Goal: Task Accomplishment & Management: Manage account settings

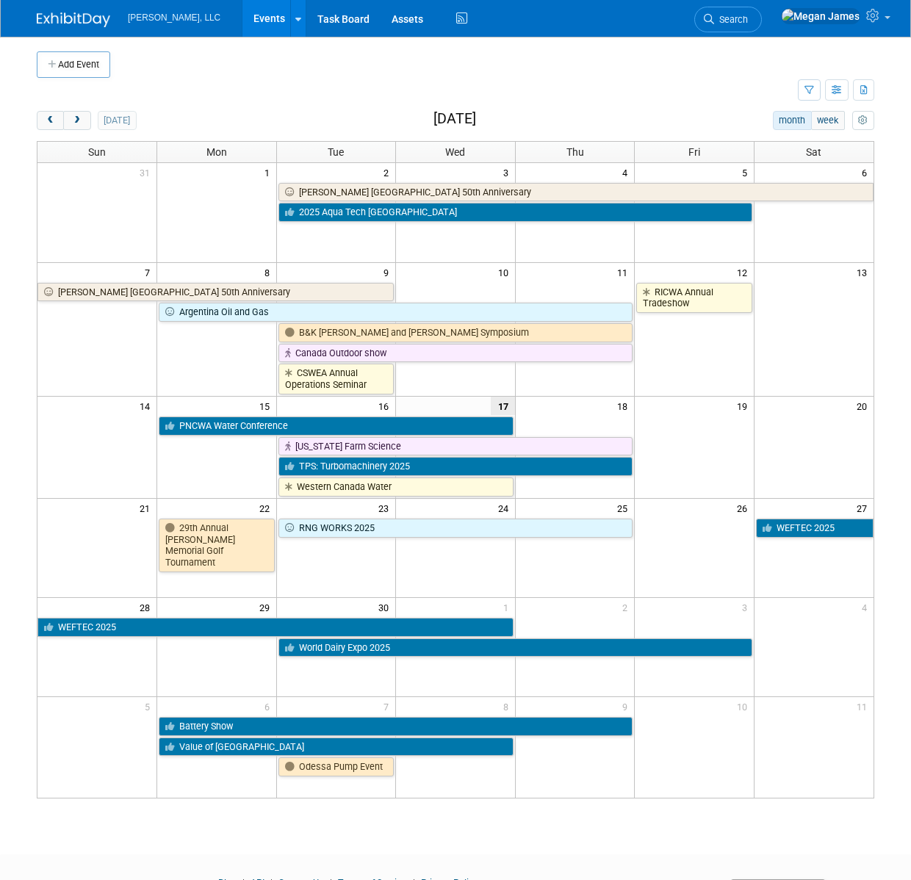
click at [243, 25] on link "Events" at bounding box center [269, 18] width 54 height 37
click at [242, 21] on link "Events" at bounding box center [269, 18] width 54 height 37
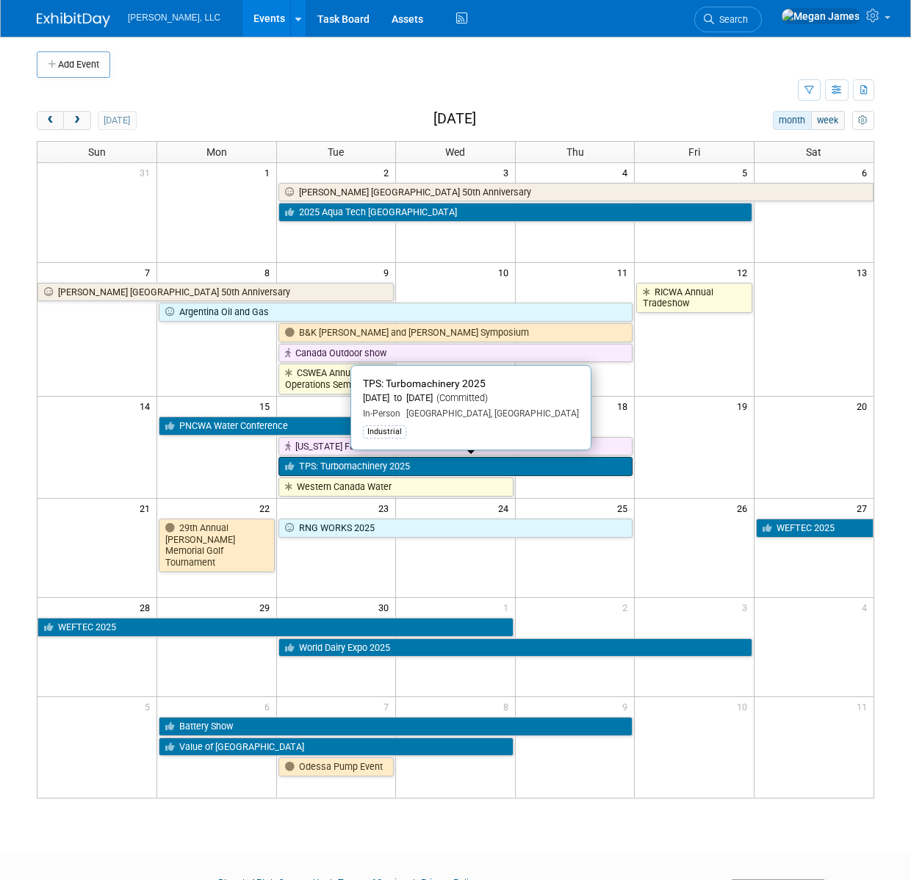
click at [338, 467] on link "TPS: Turbomachinery 2025" at bounding box center [455, 466] width 355 height 19
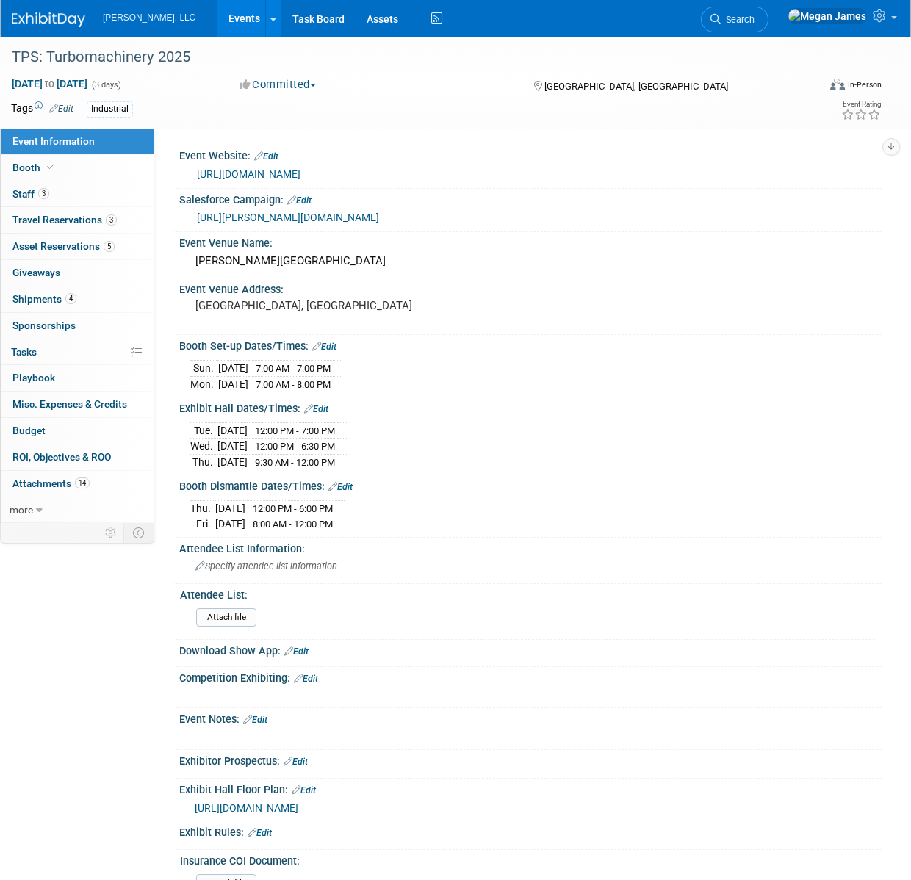
select select "Industrial"
drag, startPoint x: 382, startPoint y: 465, endPoint x: 183, endPoint y: 422, distance: 203.6
click at [183, 422] on div "Tue. Sep 16, 2025 12:00 PM - 7:00 PM Wed. Sep 17, 2025 12:00 PM - 6:30 PM Thu. …" at bounding box center [530, 443] width 702 height 57
copy div
click at [265, 21] on link at bounding box center [272, 18] width 15 height 37
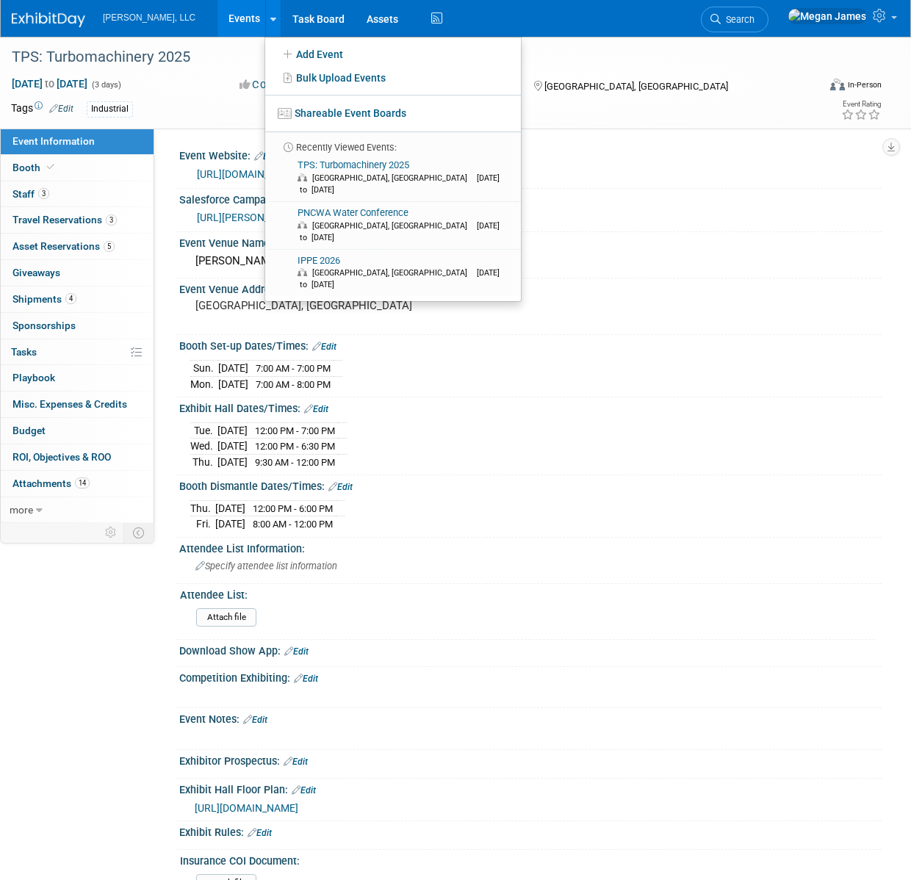
click at [223, 19] on link "Events" at bounding box center [244, 18] width 54 height 37
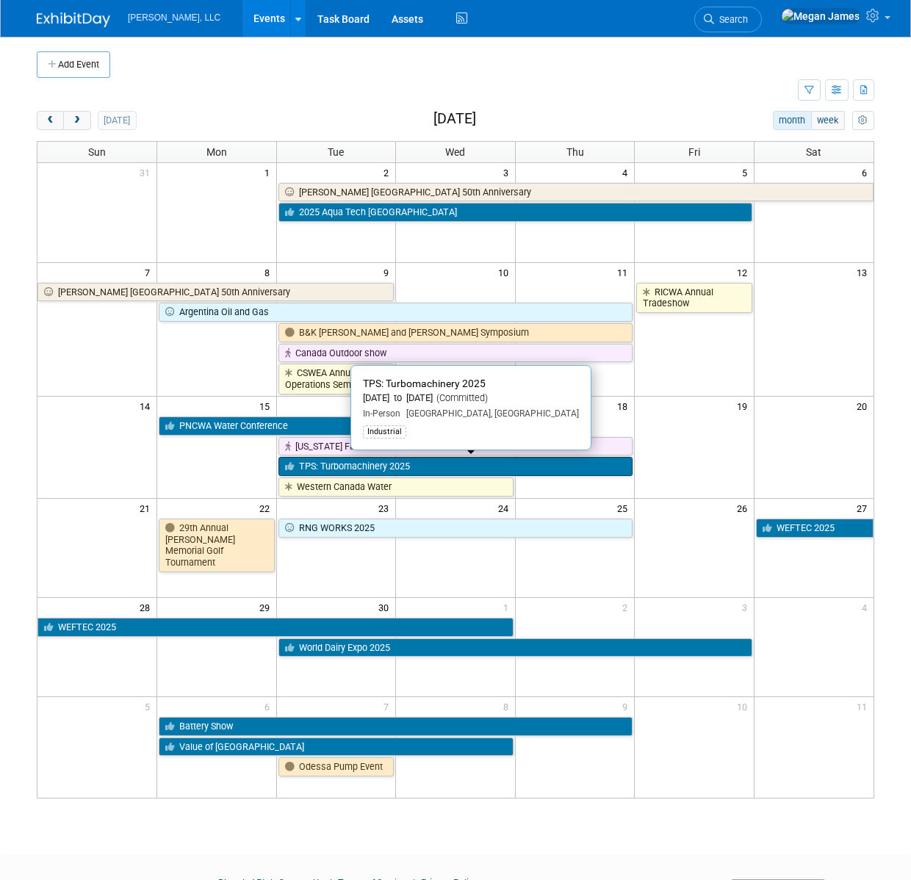
click at [350, 462] on link "TPS: Turbomachinery 2025" at bounding box center [455, 466] width 355 height 19
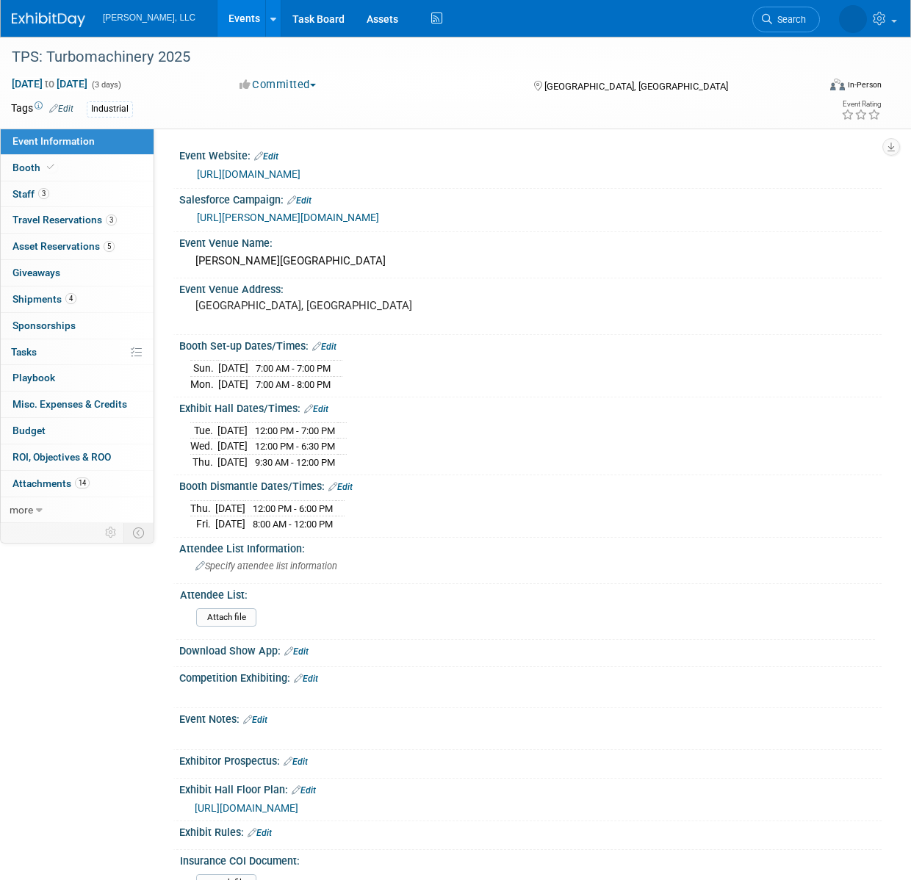
select select "Industrial"
click at [102, 168] on link "Booth" at bounding box center [77, 168] width 153 height 26
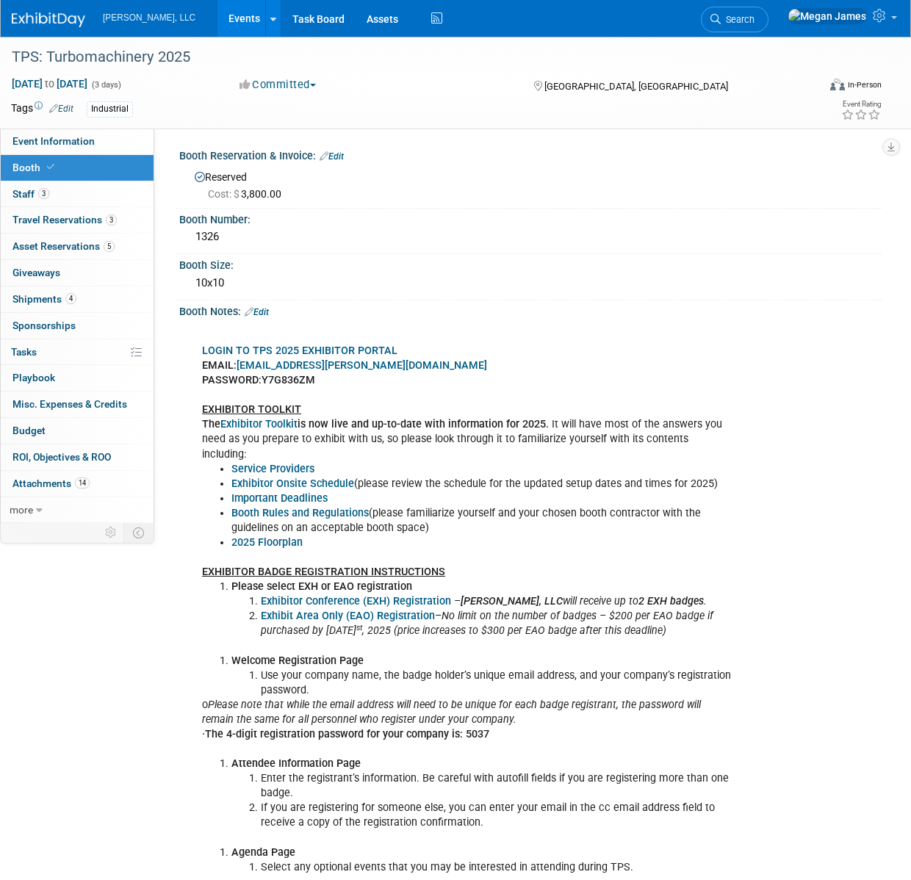
click at [217, 21] on link "Events" at bounding box center [244, 18] width 54 height 37
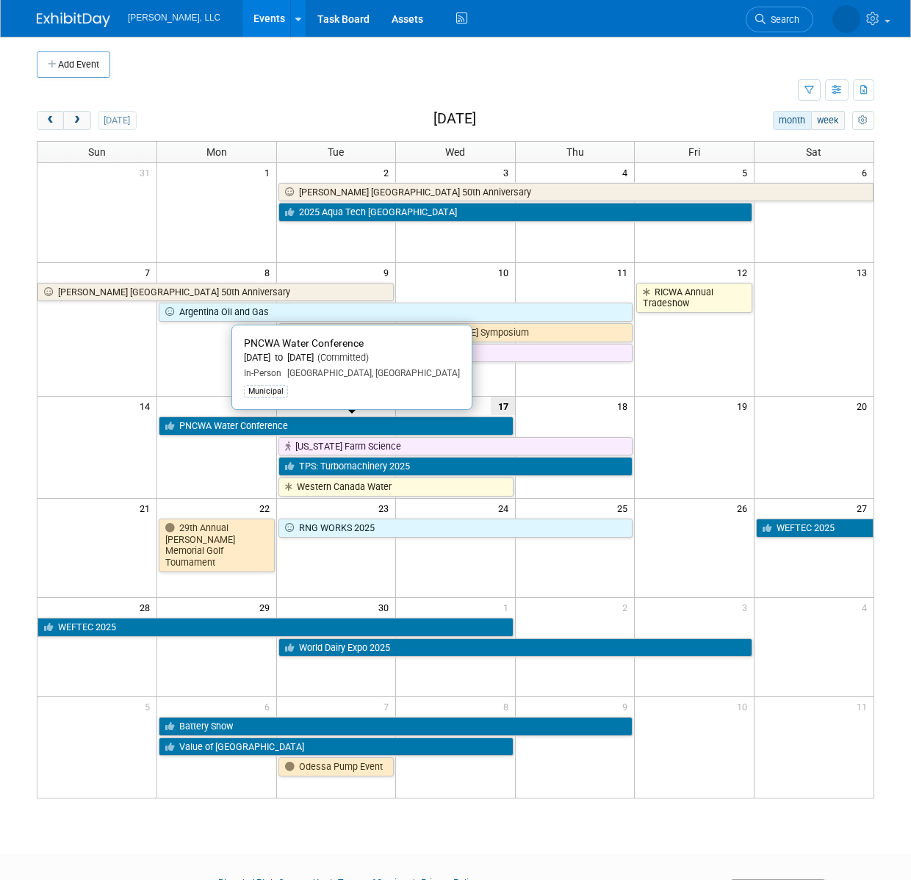
drag, startPoint x: 258, startPoint y: 420, endPoint x: 331, endPoint y: 427, distance: 73.0
click at [259, 420] on link "PNCWA Water Conference" at bounding box center [336, 426] width 355 height 19
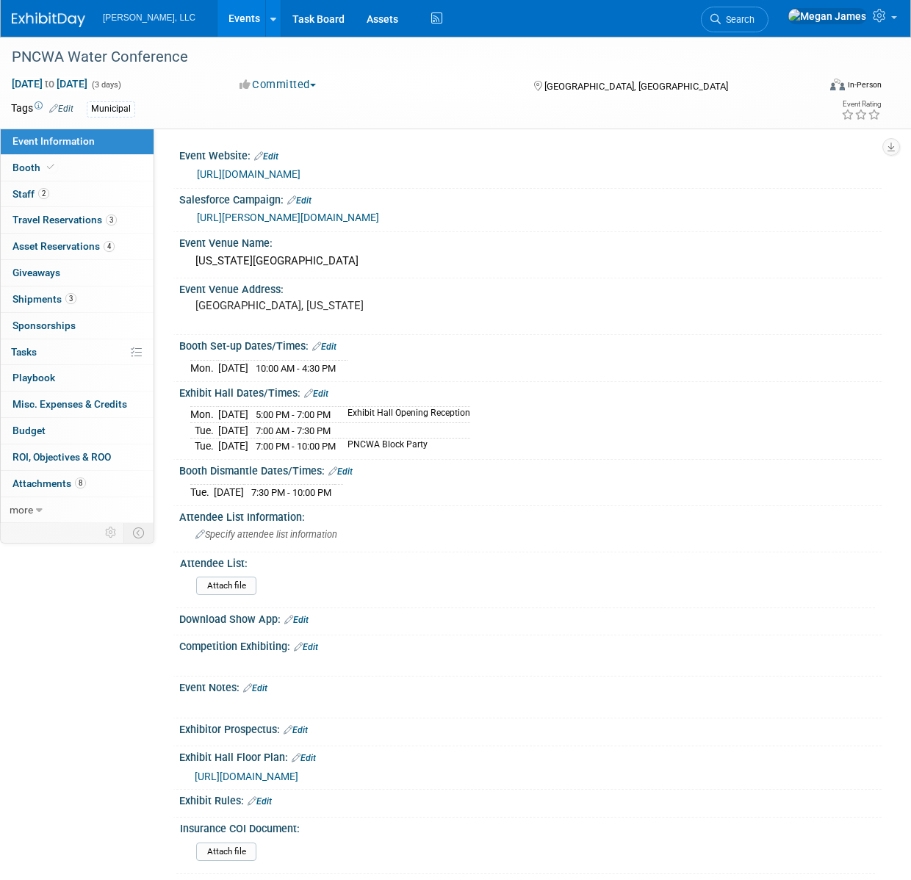
select select "Municipal"
click at [217, 10] on link "Events" at bounding box center [244, 18] width 54 height 37
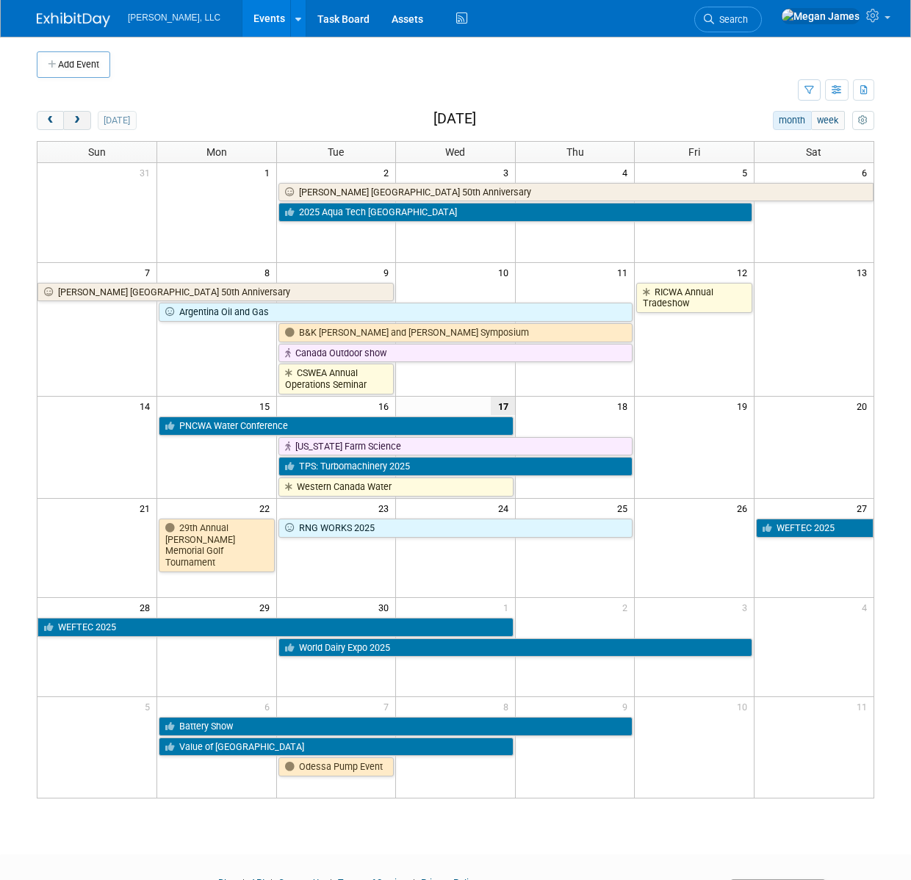
click at [81, 120] on span "next" at bounding box center [76, 121] width 11 height 10
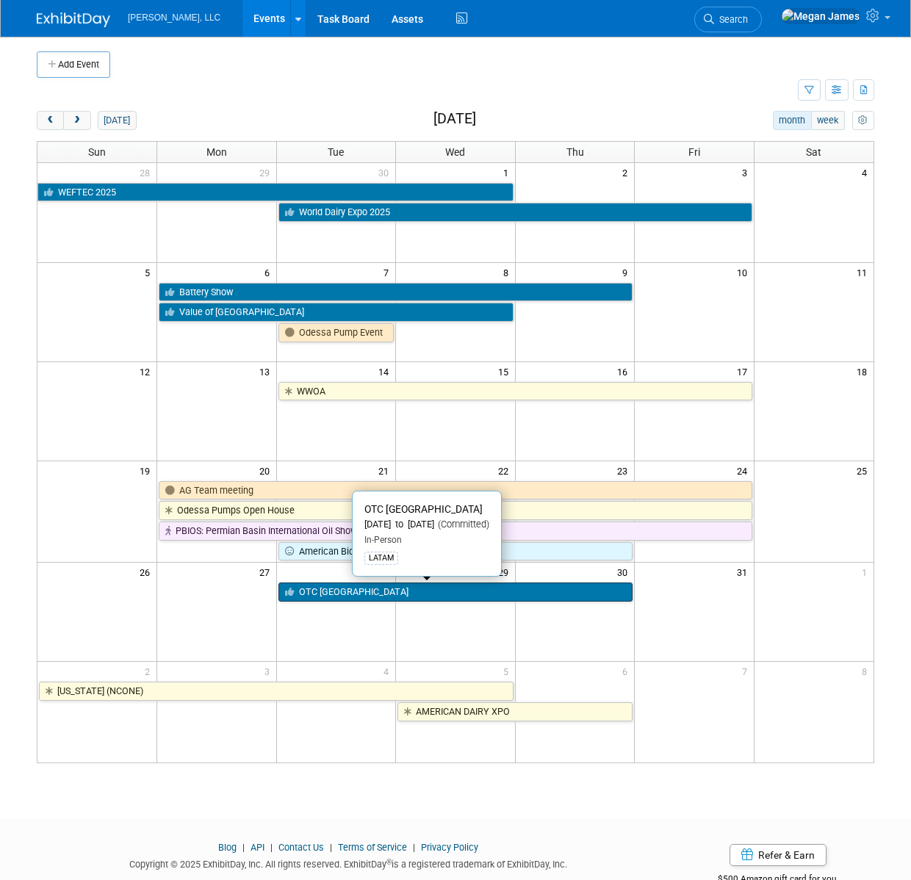
click at [360, 594] on link "OTC [GEOGRAPHIC_DATA]" at bounding box center [455, 592] width 355 height 19
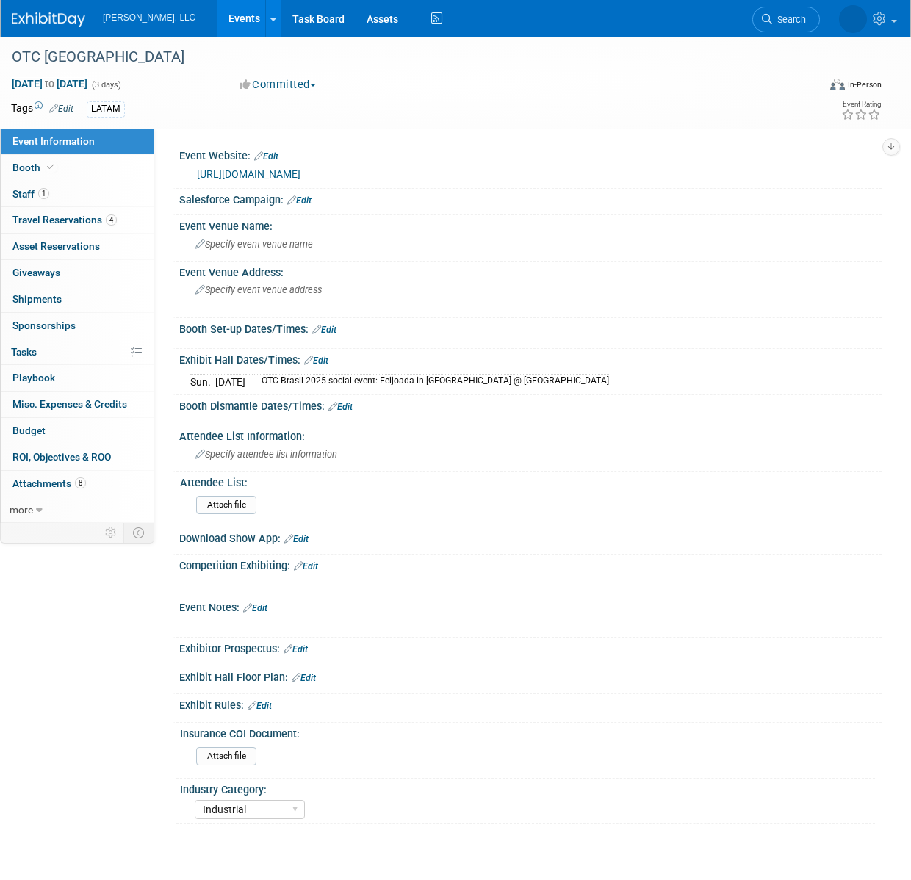
select select "Industrial"
click at [104, 177] on link "Booth" at bounding box center [77, 168] width 153 height 26
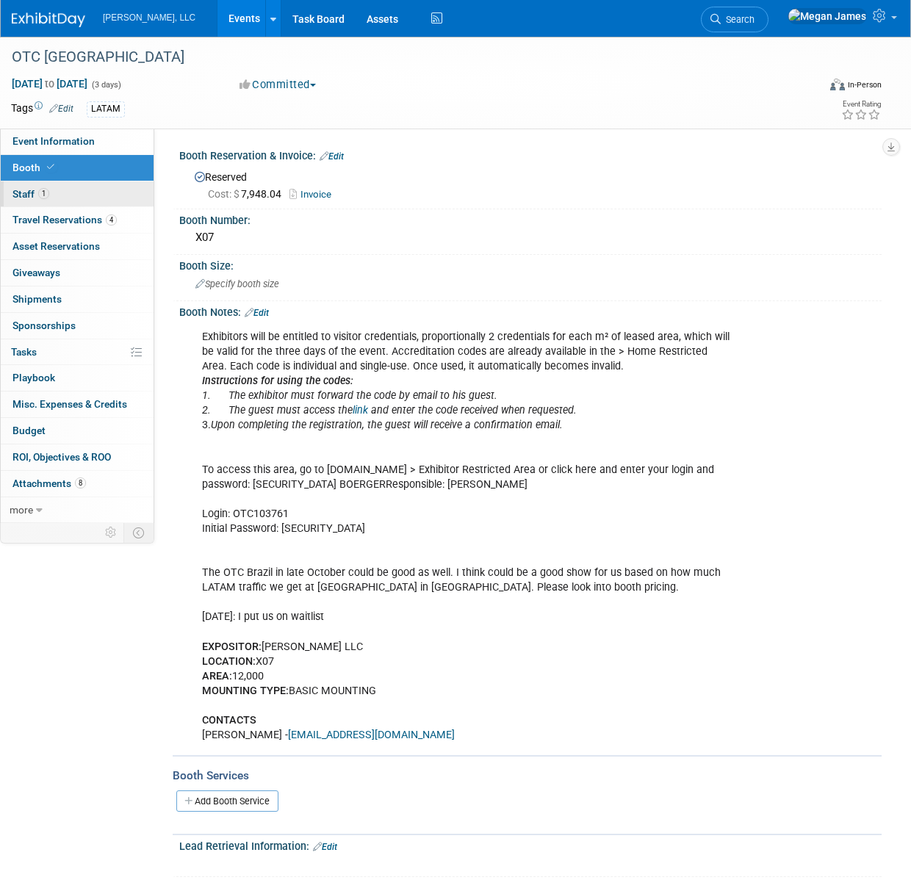
click at [104, 189] on link "1 Staff 1" at bounding box center [77, 194] width 153 height 26
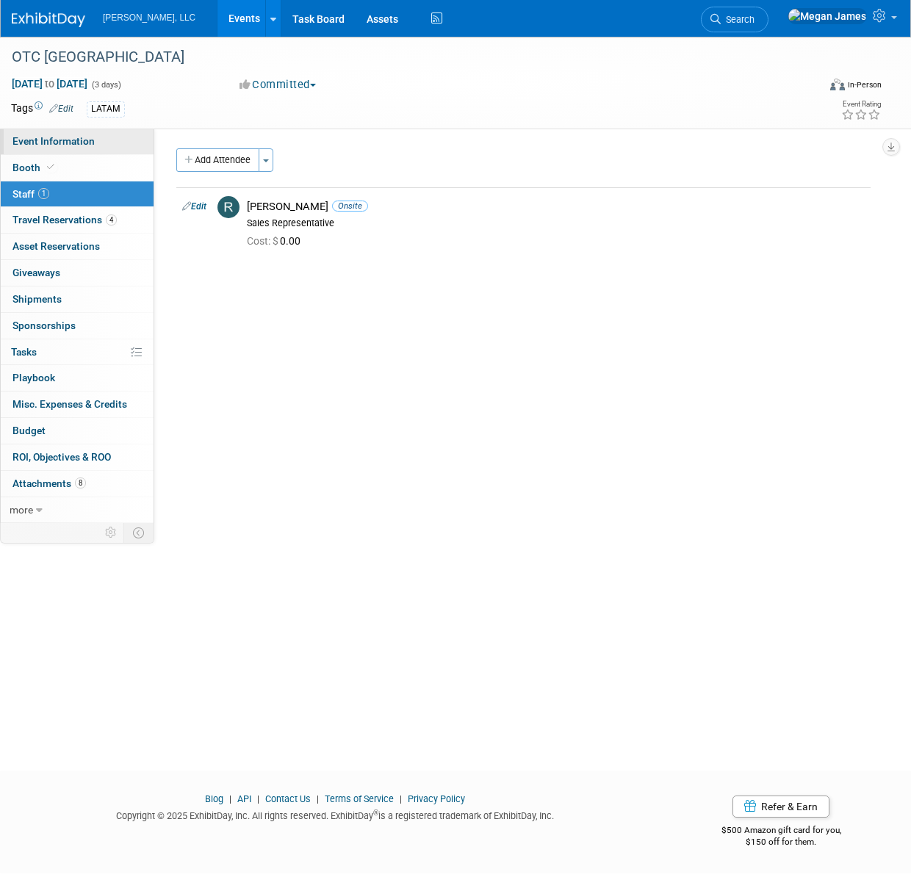
click at [95, 135] on link "Event Information" at bounding box center [77, 142] width 153 height 26
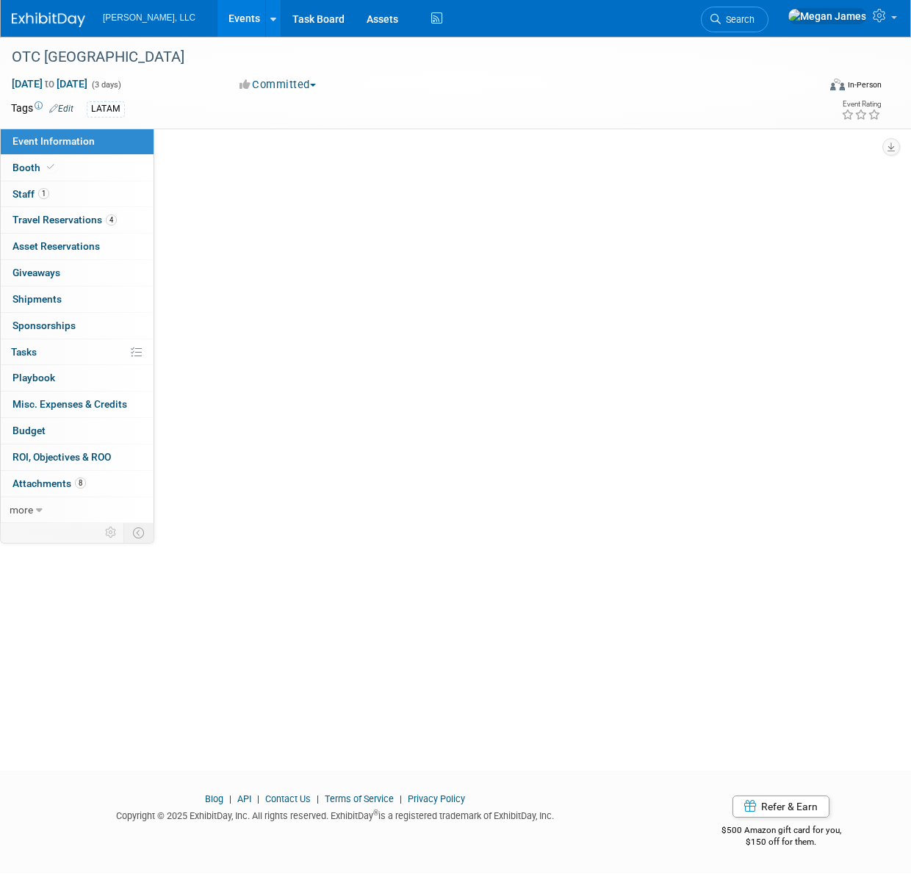
select select "Industrial"
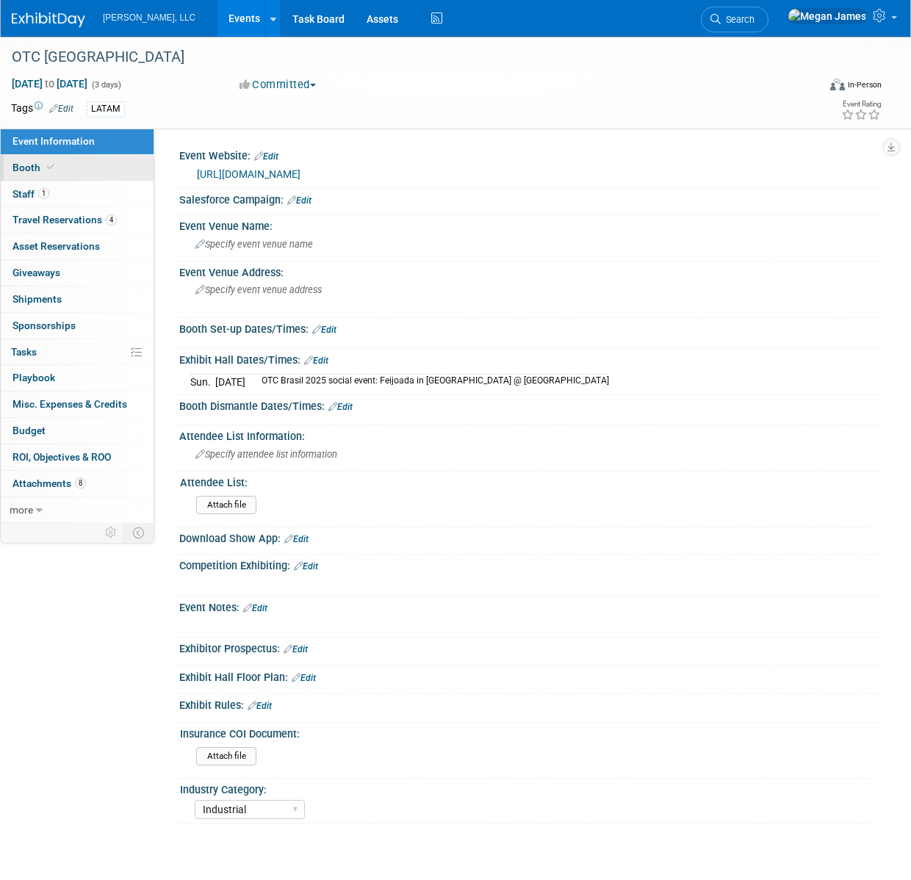
click at [134, 168] on link "Booth" at bounding box center [77, 168] width 153 height 26
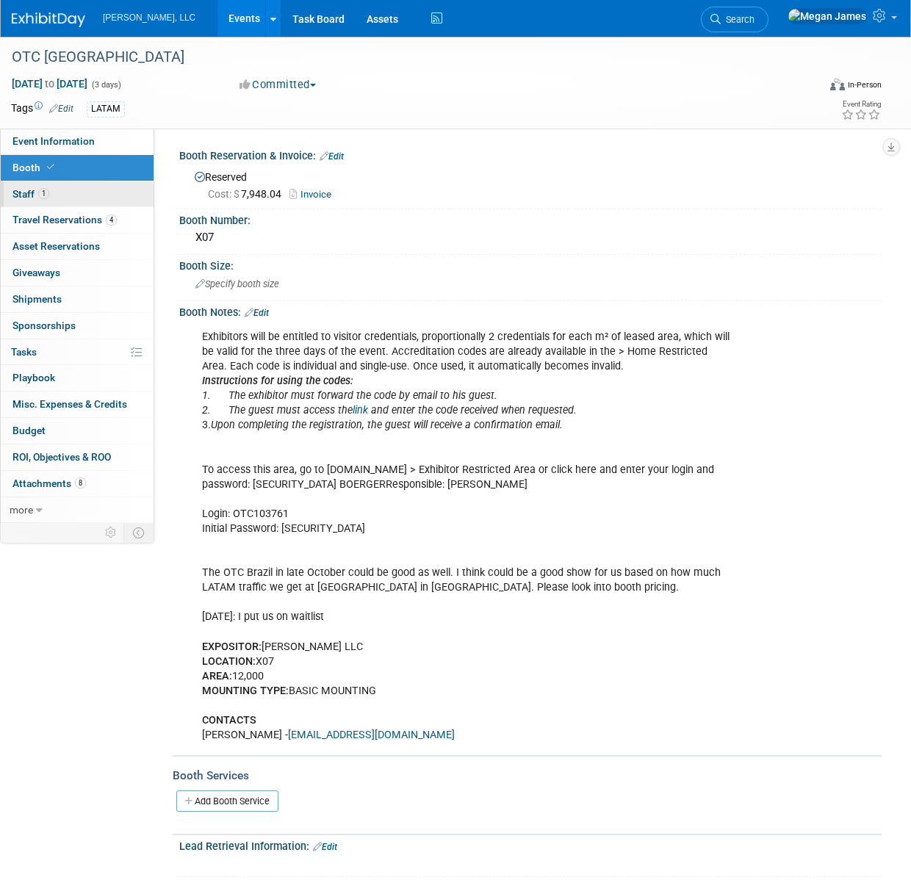
click at [78, 202] on link "1 Staff 1" at bounding box center [77, 194] width 153 height 26
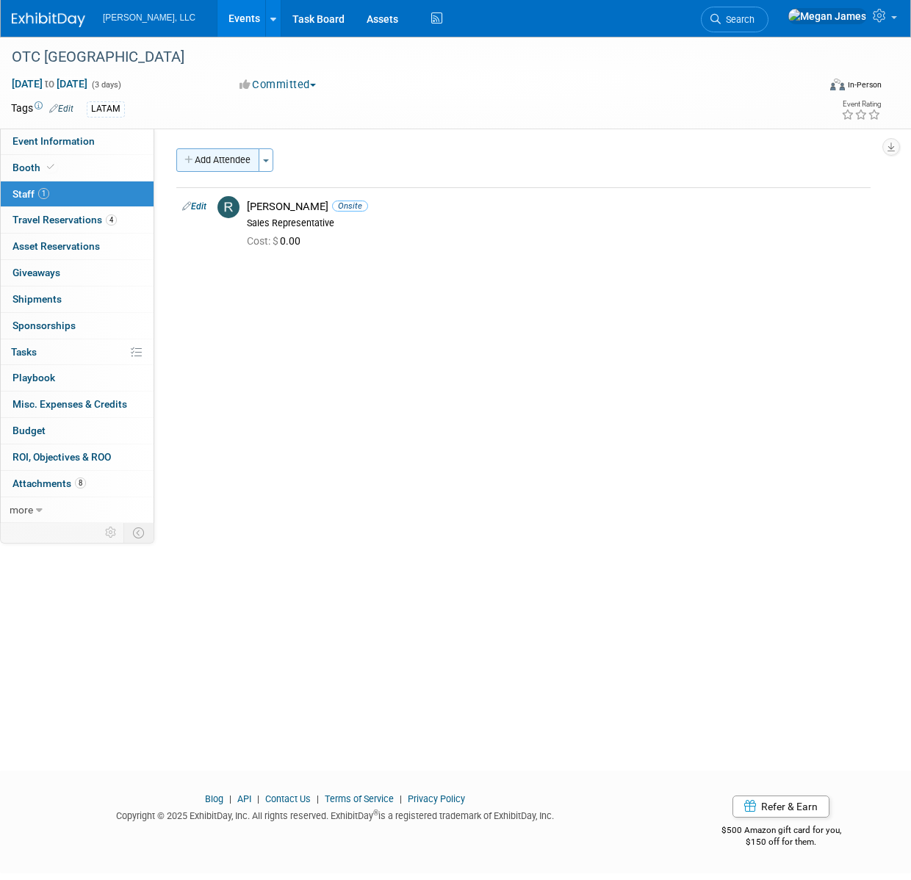
click at [224, 158] on button "Add Attendee" at bounding box center [217, 160] width 83 height 24
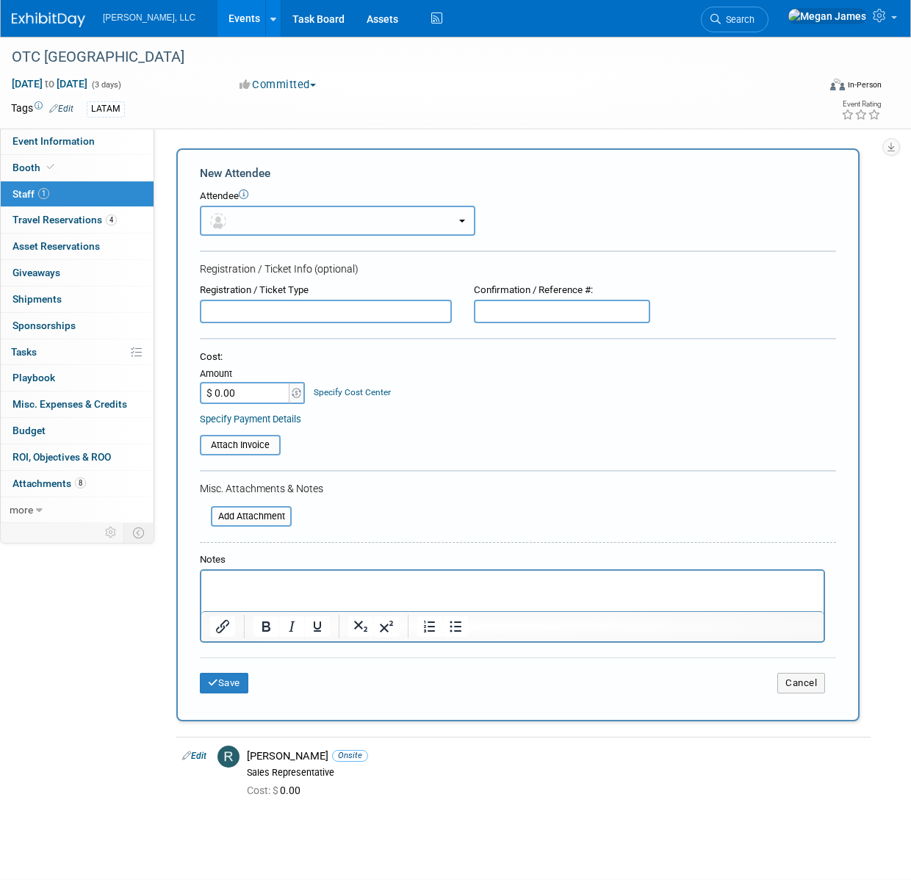
click at [295, 221] on button "button" at bounding box center [338, 221] width 276 height 30
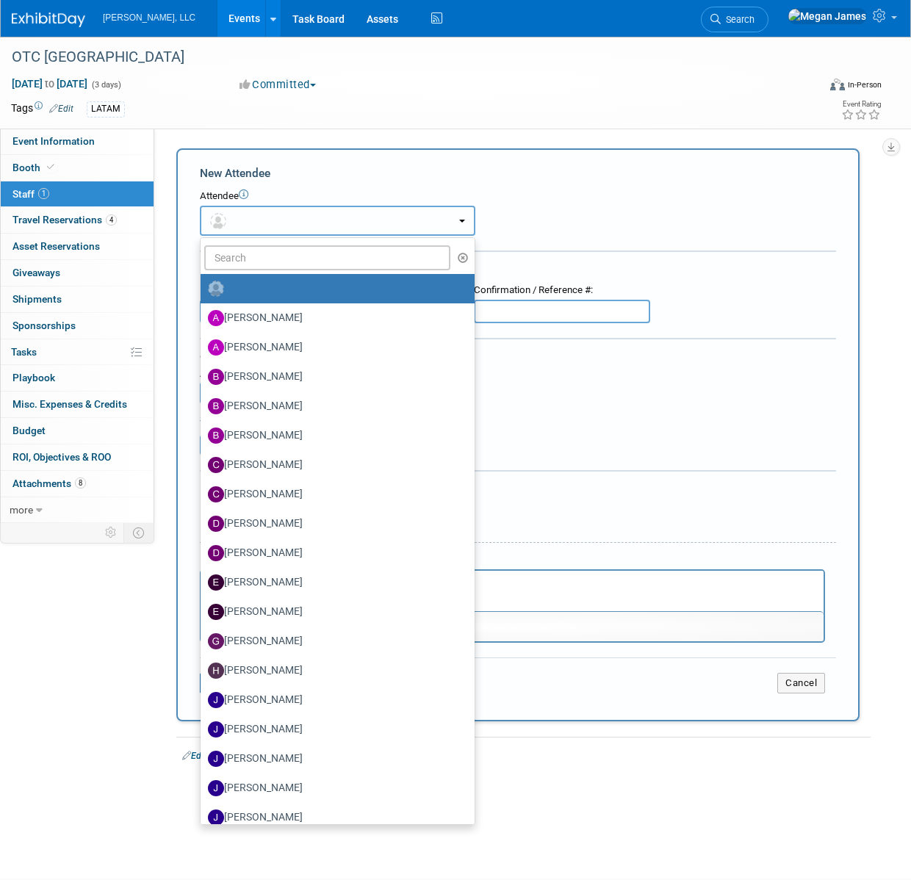
click at [295, 220] on button "button" at bounding box center [338, 221] width 276 height 30
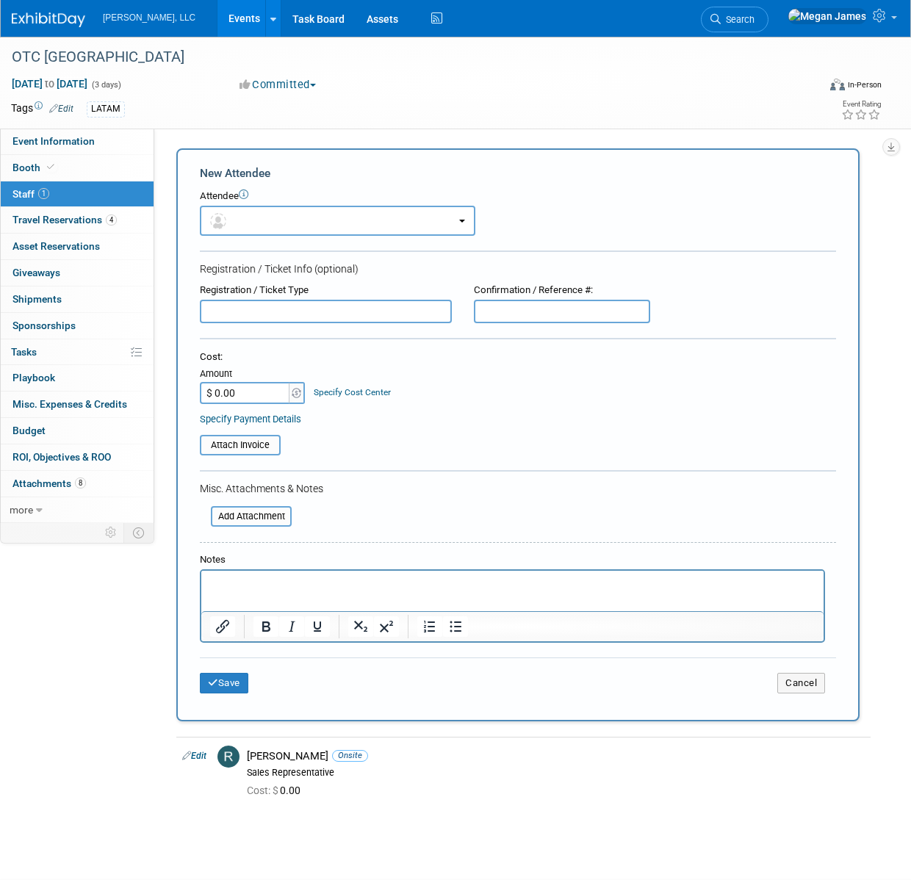
click at [566, 454] on form "New Attendee Attendee <img src="https://www.exhibitday.com/Images/Unassigned-Us…" at bounding box center [518, 434] width 636 height 539
click at [276, 591] on html at bounding box center [512, 581] width 622 height 21
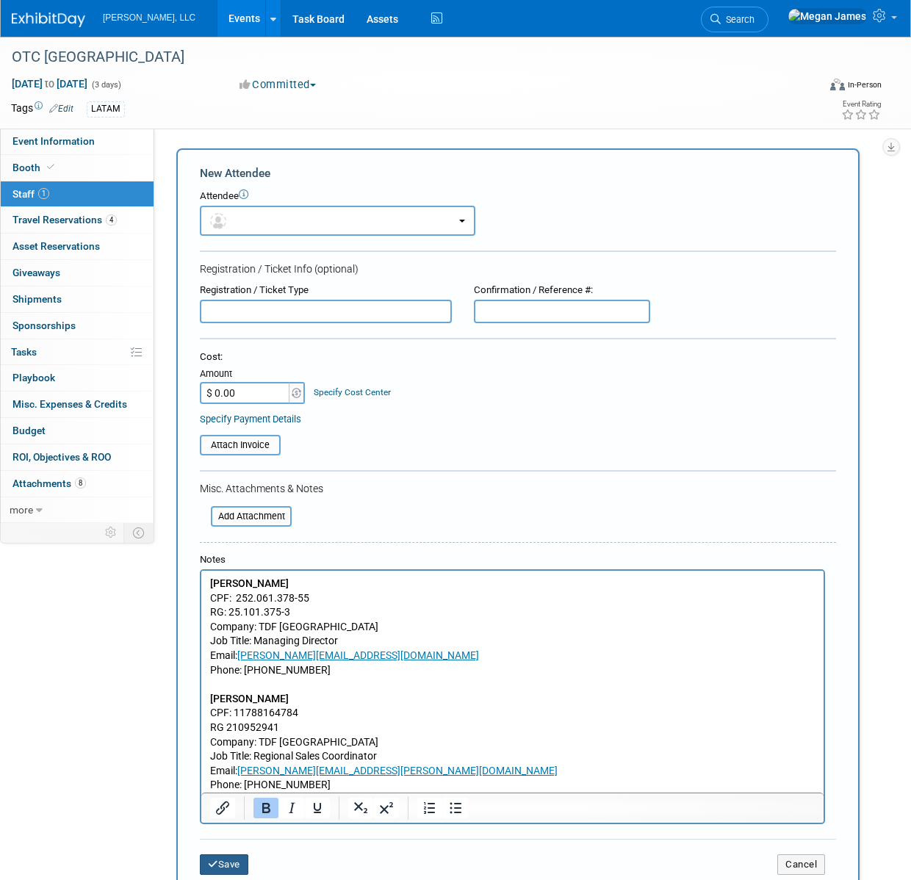
drag, startPoint x: 226, startPoint y: 865, endPoint x: 484, endPoint y: 698, distance: 308.1
click at [226, 865] on button "Save" at bounding box center [224, 864] width 48 height 21
